Goal: Information Seeking & Learning: Learn about a topic

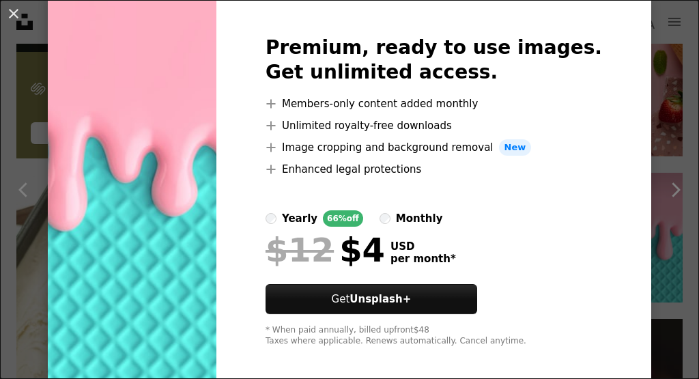
scroll to position [59, 0]
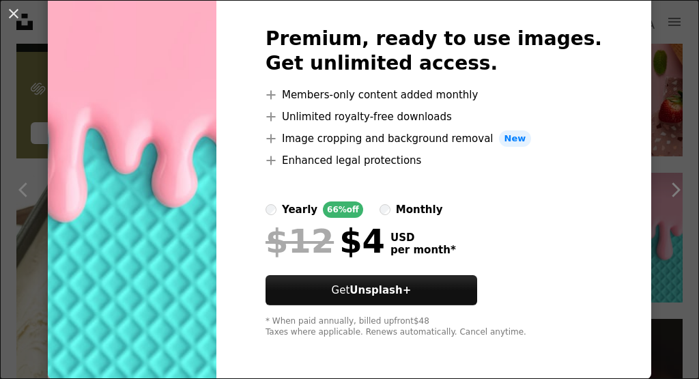
click at [423, 201] on label "monthly" at bounding box center [412, 209] width 64 height 16
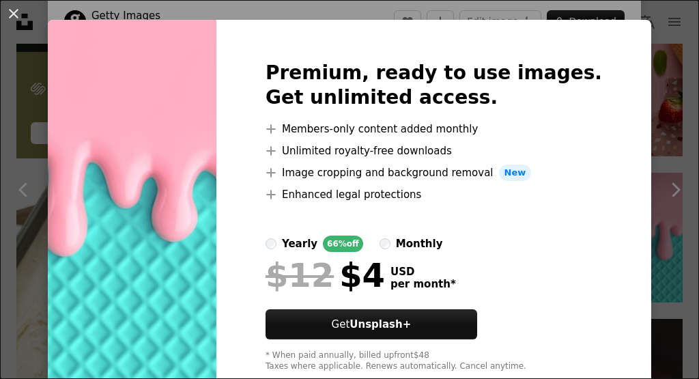
scroll to position [0, 0]
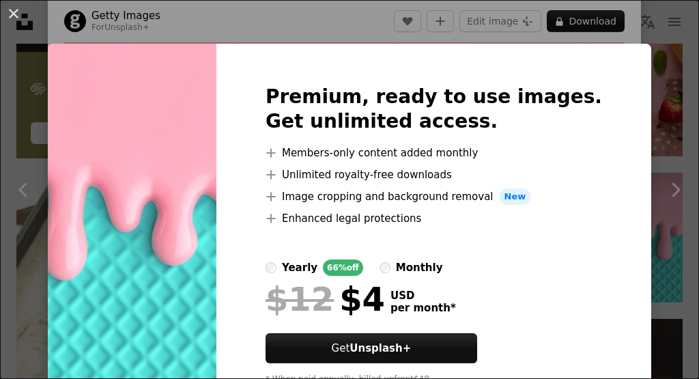
click at [640, 94] on div "An X shape Premium, ready to use images. Get unlimited access. A plus sign Memb…" at bounding box center [349, 189] width 699 height 379
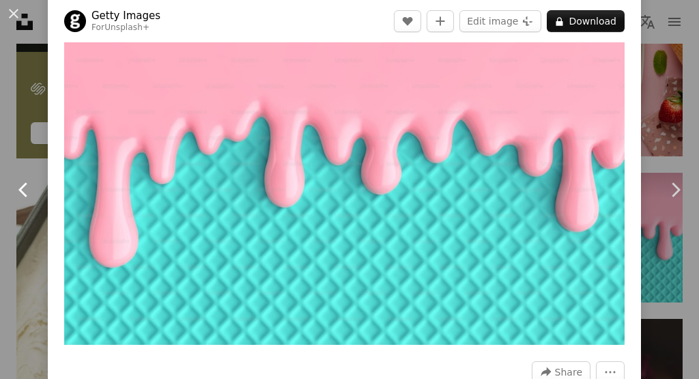
click at [0, 163] on link "Chevron left" at bounding box center [24, 189] width 48 height 131
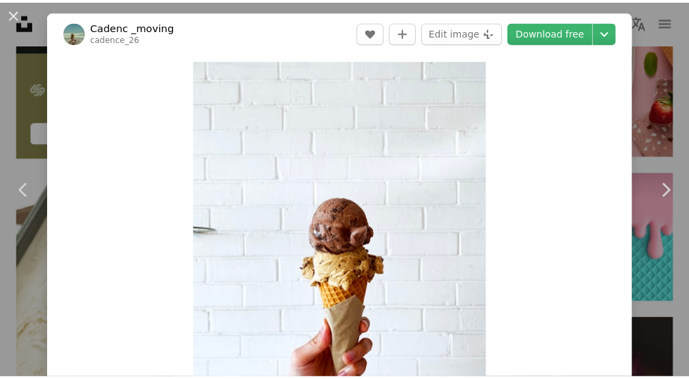
scroll to position [332, 0]
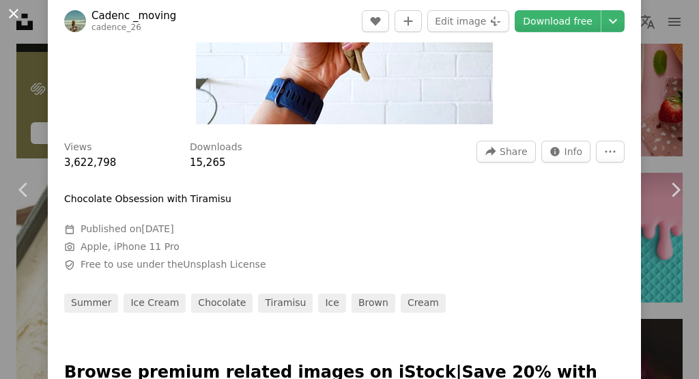
click at [16, 16] on button "An X shape" at bounding box center [13, 13] width 16 height 16
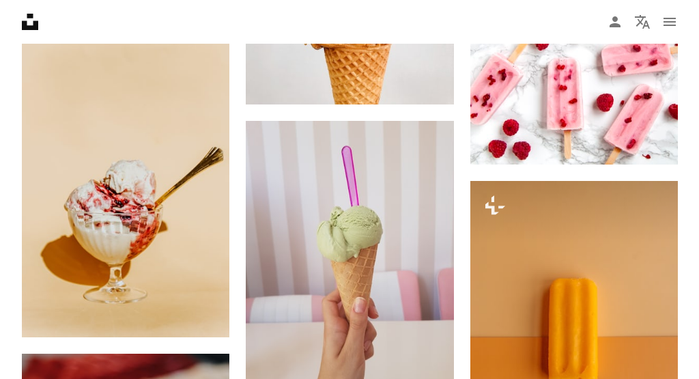
scroll to position [3414, 0]
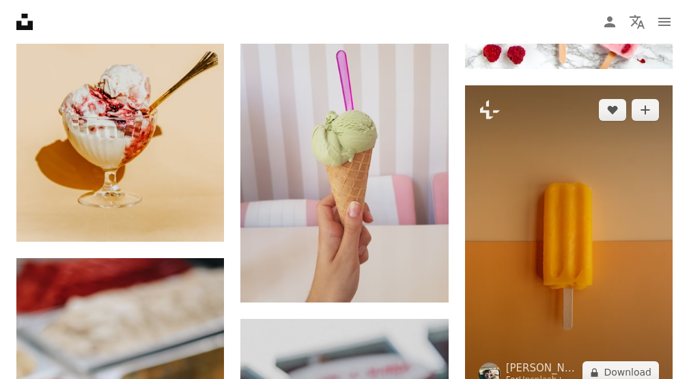
click at [564, 228] on img at bounding box center [569, 241] width 208 height 312
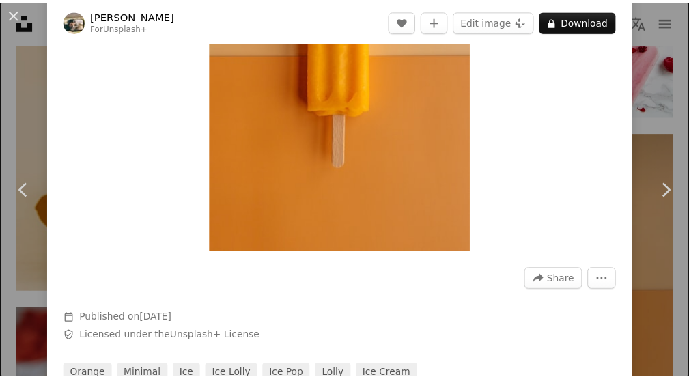
scroll to position [68, 0]
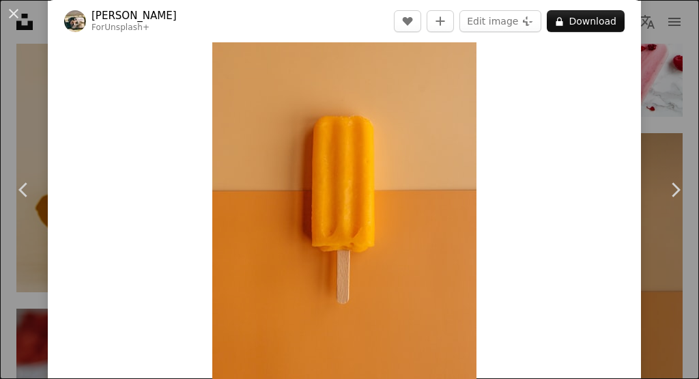
click at [14, 18] on button "An X shape" at bounding box center [13, 13] width 16 height 16
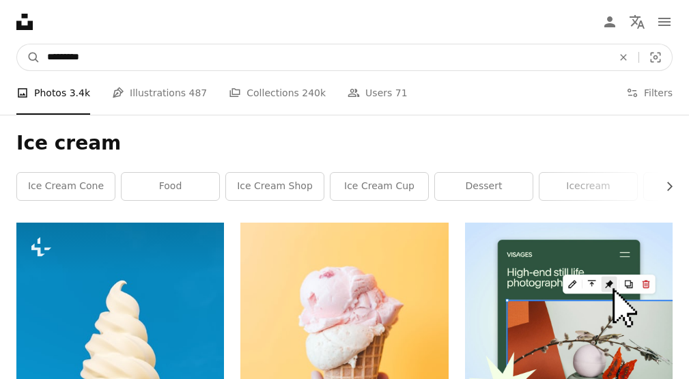
drag, startPoint x: 88, startPoint y: 59, endPoint x: 5, endPoint y: 46, distance: 83.7
click at [6, 46] on nav "A magnifying glass ********* An X shape Visual search Filters Get Unsplash+ Log…" at bounding box center [344, 58] width 689 height 44
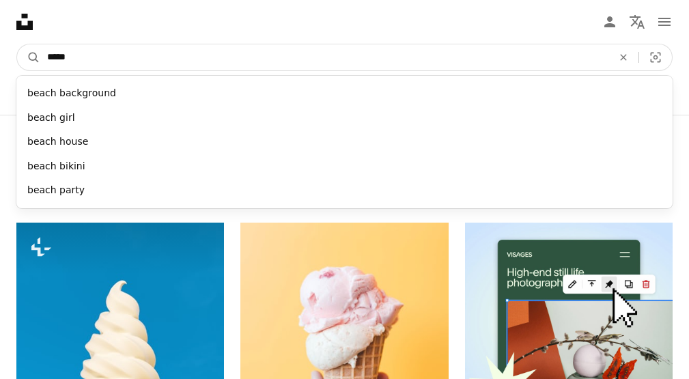
type input "*****"
click at [17, 44] on button "A magnifying glass" at bounding box center [28, 57] width 23 height 26
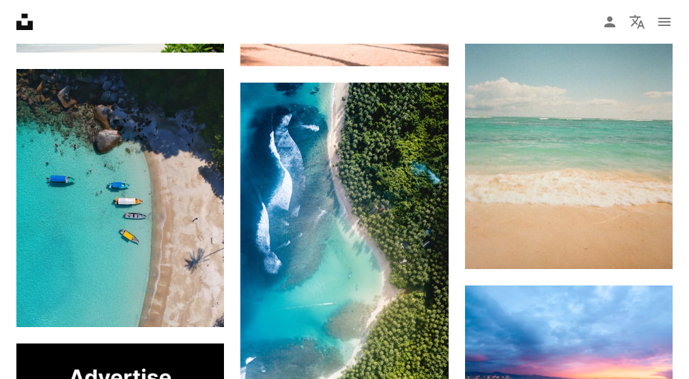
scroll to position [2049, 0]
